Goal: Find specific page/section: Find specific page/section

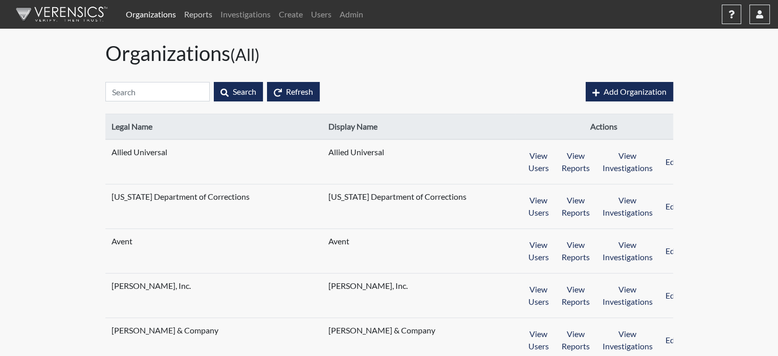
click at [192, 15] on link "Reports" at bounding box center [198, 14] width 36 height 20
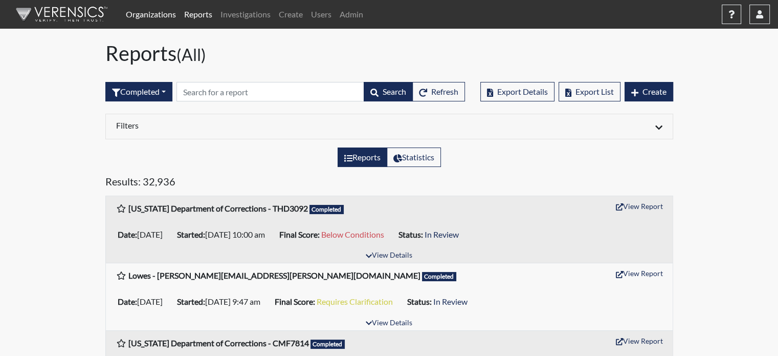
click at [159, 11] on link "Organizations" at bounding box center [151, 14] width 58 height 20
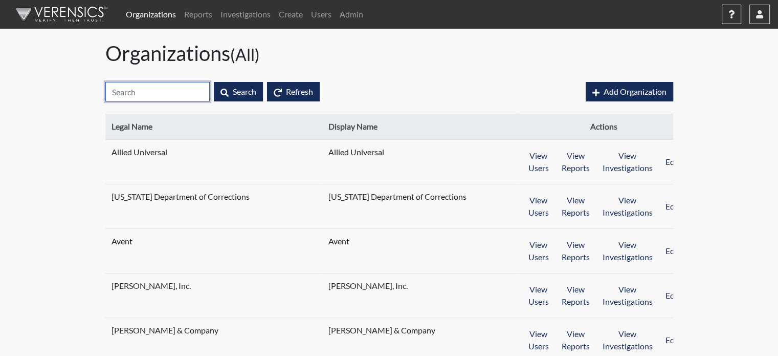
click at [147, 96] on input "text" at bounding box center [157, 91] width 104 height 19
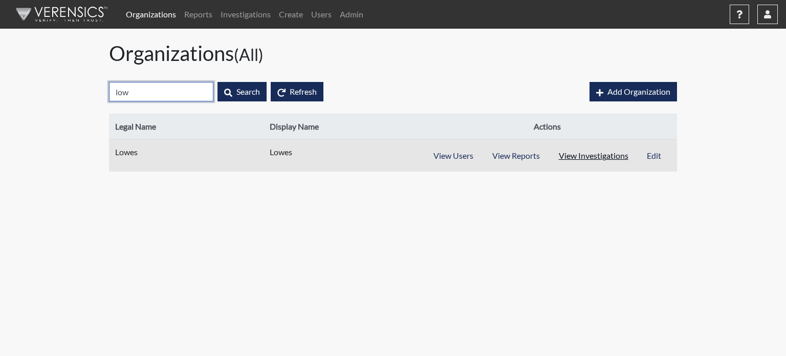
type input "low"
click at [593, 160] on button "View Investigations" at bounding box center [593, 155] width 89 height 19
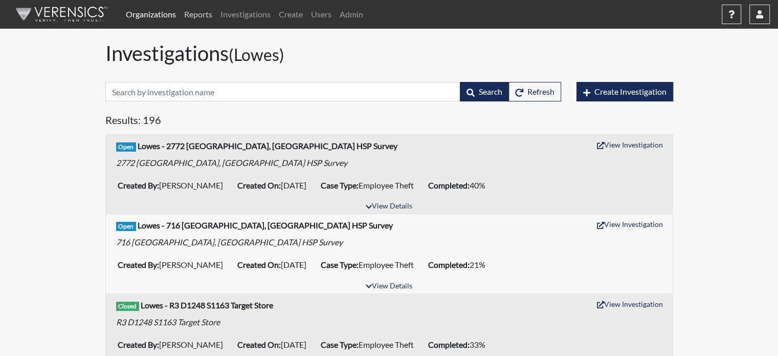
click at [195, 14] on link "Reports" at bounding box center [198, 14] width 36 height 20
